Goal: Task Accomplishment & Management: Manage account settings

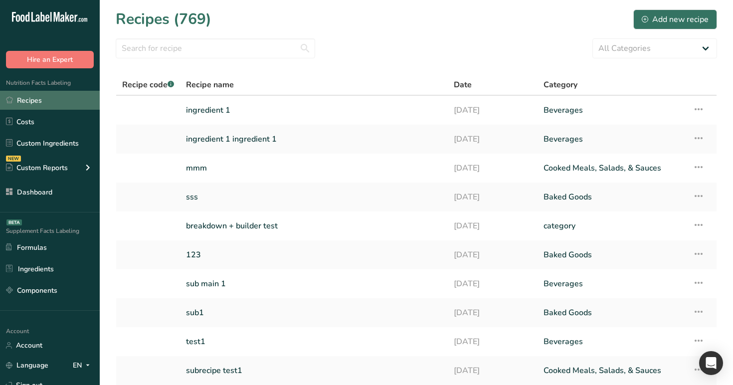
click at [37, 108] on link "Recipes" at bounding box center [50, 100] width 100 height 19
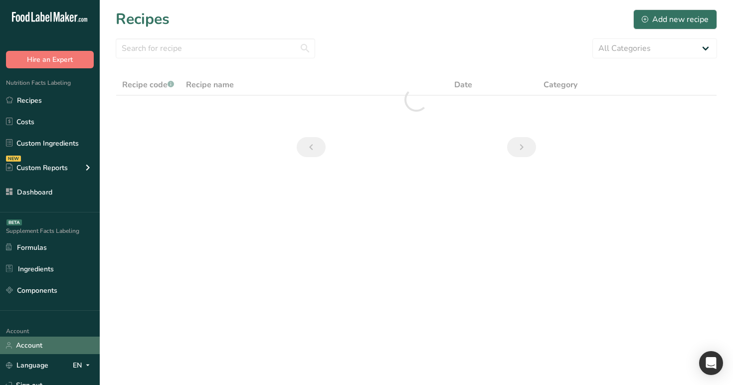
scroll to position [75, 0]
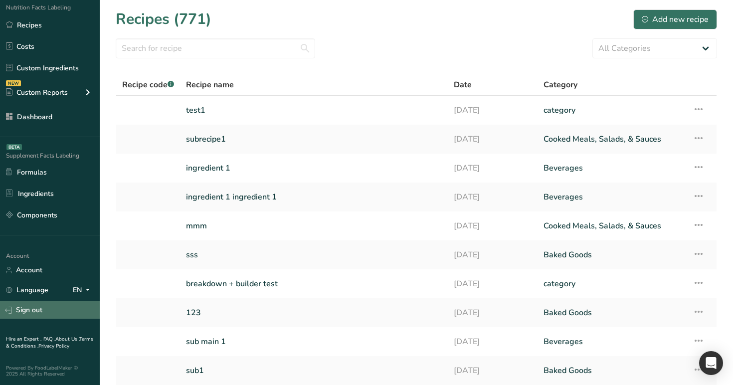
click at [57, 313] on link "Sign out" at bounding box center [50, 309] width 100 height 17
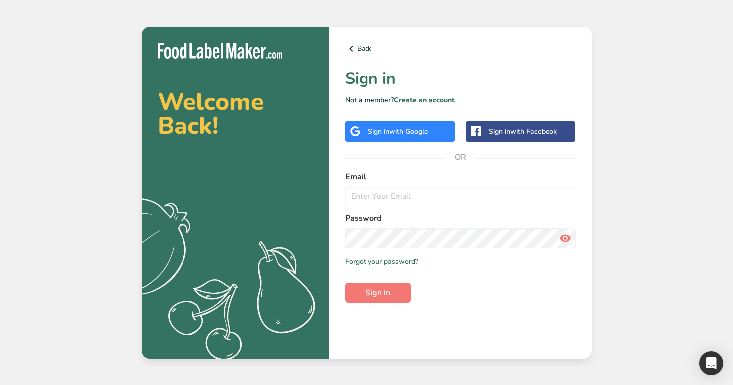
click at [381, 170] on label "Email" at bounding box center [460, 176] width 231 height 12
click at [395, 196] on input "email" at bounding box center [460, 196] width 231 height 20
type input "s"
